Goal: Transaction & Acquisition: Book appointment/travel/reservation

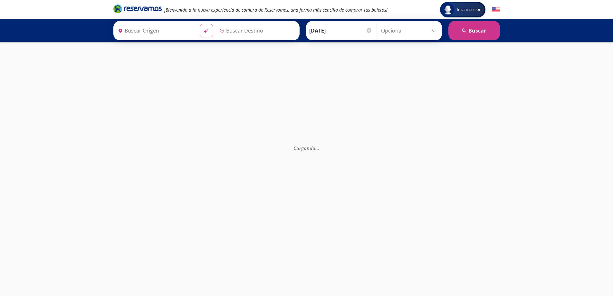
type input "[GEOGRAPHIC_DATA], [GEOGRAPHIC_DATA]"
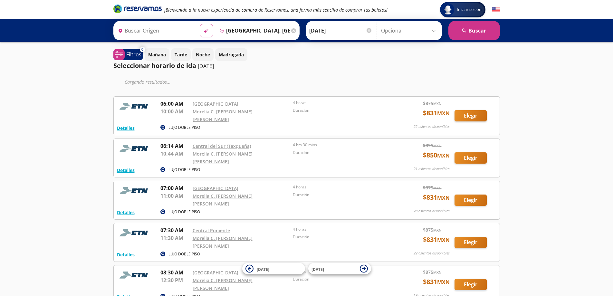
type input "[GEOGRAPHIC_DATA], [GEOGRAPHIC_DATA]"
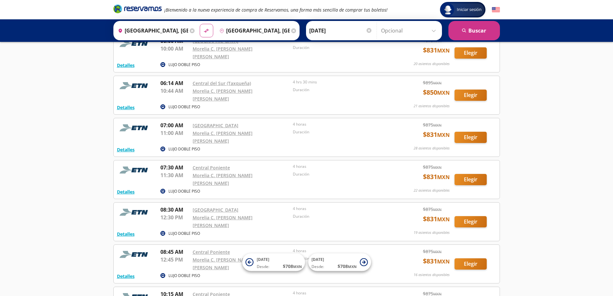
scroll to position [32, 0]
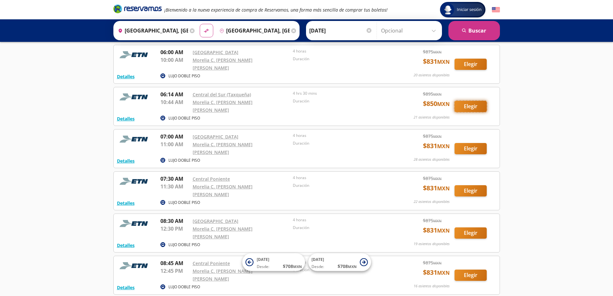
click at [468, 103] on button "Elegir" at bounding box center [470, 106] width 32 height 11
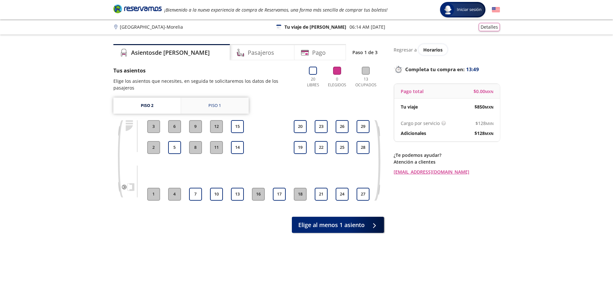
click at [223, 99] on link "Piso 1" at bounding box center [215, 106] width 68 height 16
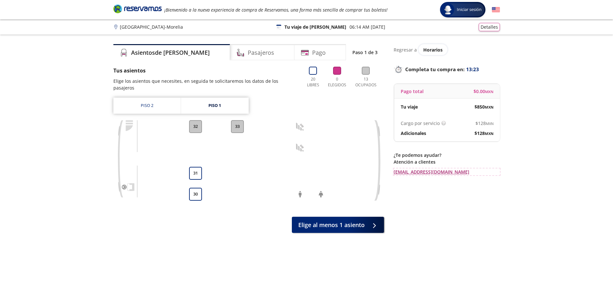
click at [417, 174] on link "[EMAIL_ADDRESS][DOMAIN_NAME]" at bounding box center [446, 171] width 106 height 7
click at [494, 27] on button "Detalles" at bounding box center [488, 26] width 21 height 8
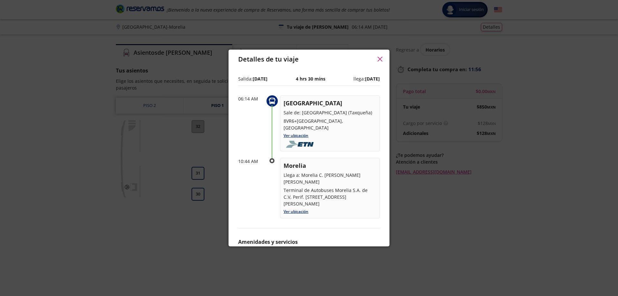
click at [380, 58] on icon "button" at bounding box center [380, 59] width 5 height 5
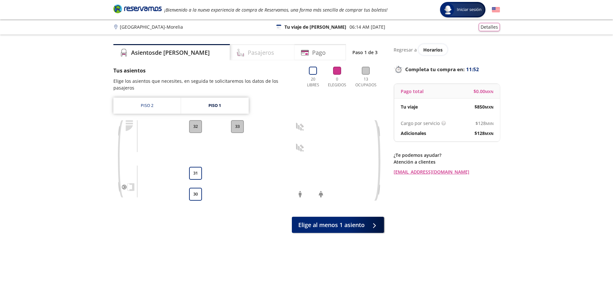
click at [248, 57] on h4 "Pasajeros" at bounding box center [261, 52] width 26 height 9
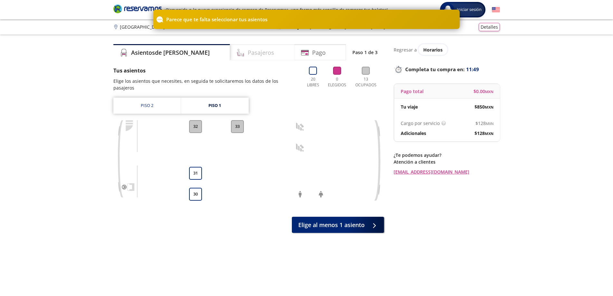
click at [248, 53] on h4 "Pasajeros" at bounding box center [261, 52] width 26 height 9
click at [400, 50] on p "Regresar a" at bounding box center [404, 49] width 23 height 7
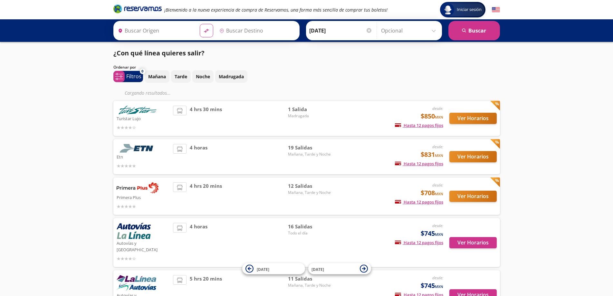
type input "[GEOGRAPHIC_DATA], [GEOGRAPHIC_DATA]"
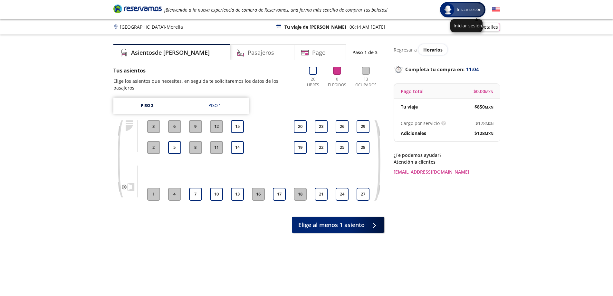
click at [469, 9] on span "Iniciar sesión" at bounding box center [469, 9] width 30 height 6
